Goal: Task Accomplishment & Management: Use online tool/utility

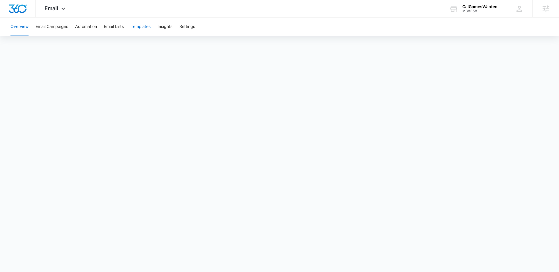
click at [135, 28] on button "Templates" at bounding box center [141, 26] width 20 height 19
click at [119, 27] on button "Email Lists" at bounding box center [114, 26] width 20 height 19
click at [150, 26] on button "Templates" at bounding box center [141, 26] width 20 height 19
click at [116, 27] on button "Email Lists" at bounding box center [114, 26] width 20 height 19
click at [138, 27] on button "Templates" at bounding box center [141, 26] width 20 height 19
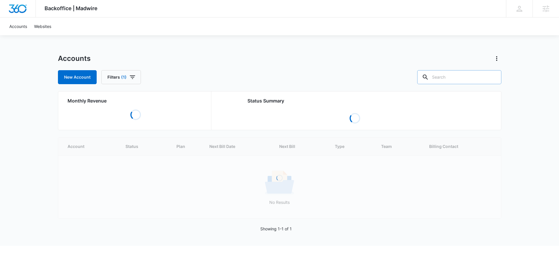
click at [481, 78] on input "text" at bounding box center [459, 77] width 84 height 14
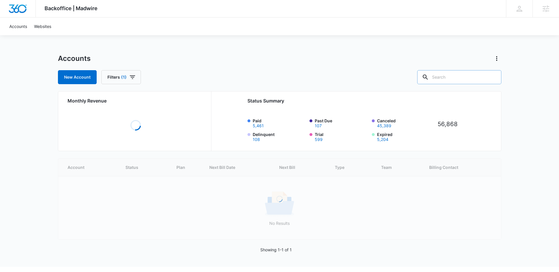
paste input "M337831 - Camp Exclusive"
click at [451, 78] on input "M337831 - Camp Exclusive" at bounding box center [454, 77] width 93 height 14
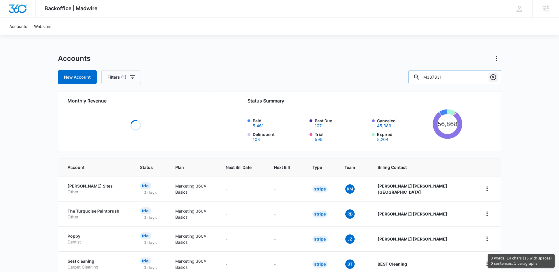
scroll to position [0, 0]
type input "M337831"
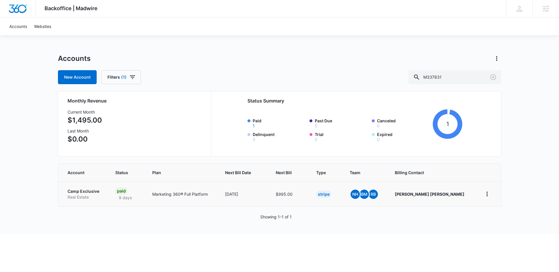
click at [89, 194] on p "Camp Exclusive" at bounding box center [85, 191] width 34 height 6
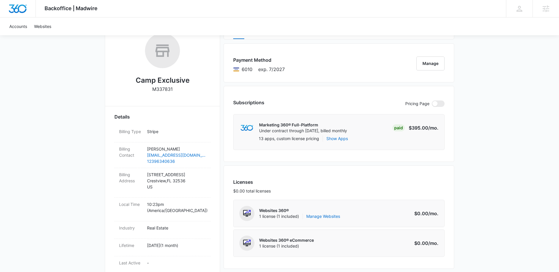
scroll to position [116, 0]
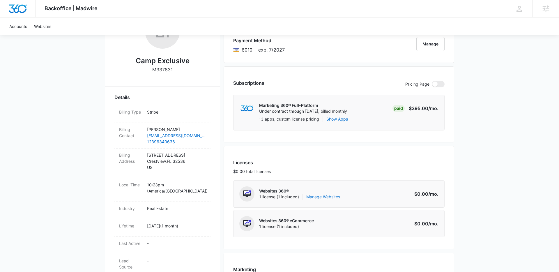
click at [319, 195] on link "Manage Websites" at bounding box center [323, 197] width 34 height 6
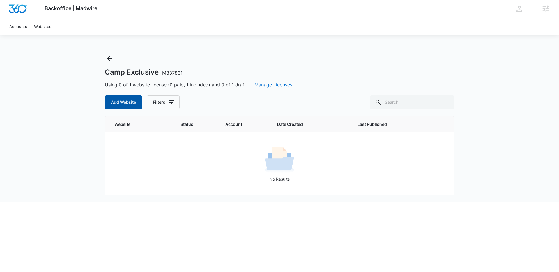
click at [128, 102] on button "Add Website" at bounding box center [123, 102] width 37 height 14
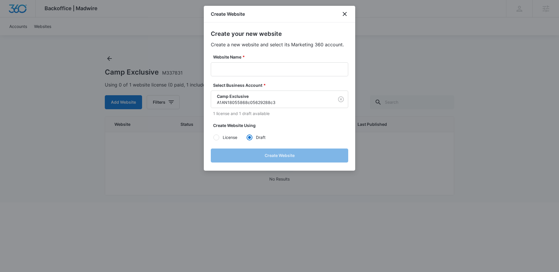
click at [249, 61] on div "Website Name *" at bounding box center [279, 65] width 137 height 22
click at [246, 68] on input "Website Name *" at bounding box center [279, 69] width 137 height 14
paste input "M337831 - Camp Exclusive"
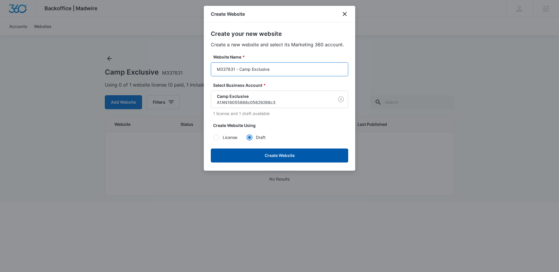
type input "M337831 - Camp Exclusive"
click at [272, 152] on button "Create Website" at bounding box center [279, 155] width 137 height 14
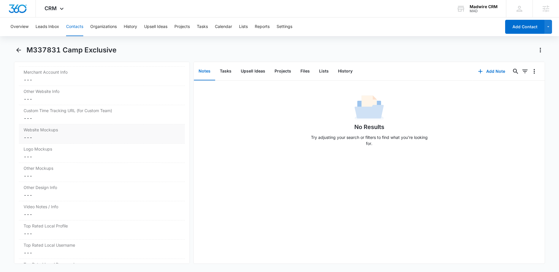
scroll to position [2568, 0]
